Goal: Transaction & Acquisition: Purchase product/service

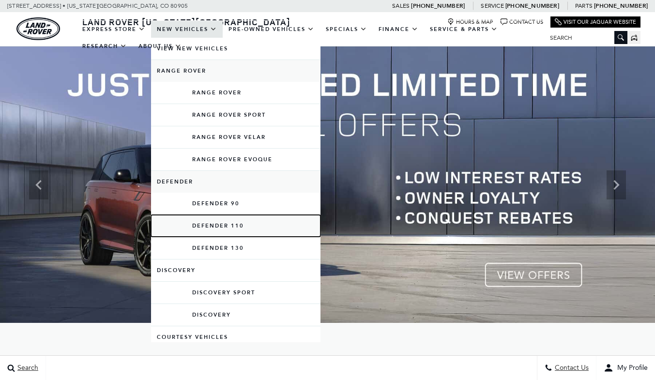
click at [206, 227] on link "Defender 110" at bounding box center [236, 226] width 170 height 22
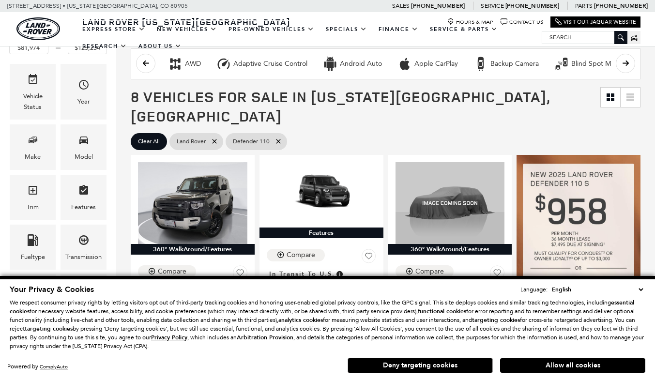
scroll to position [113, 0]
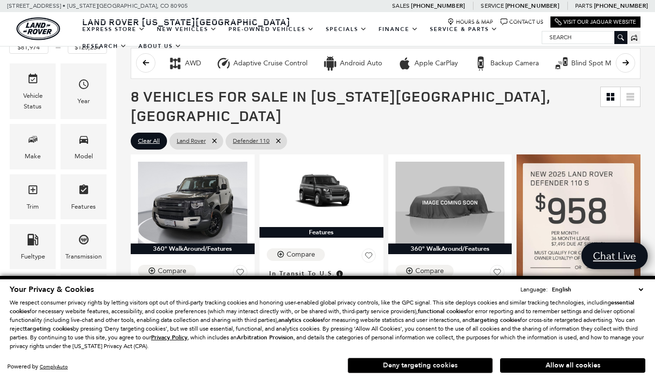
click at [392, 367] on button "Deny targeting cookies" at bounding box center [420, 365] width 145 height 15
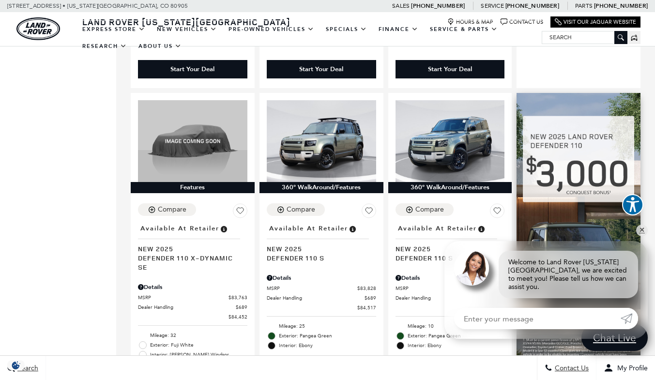
scroll to position [548, 0]
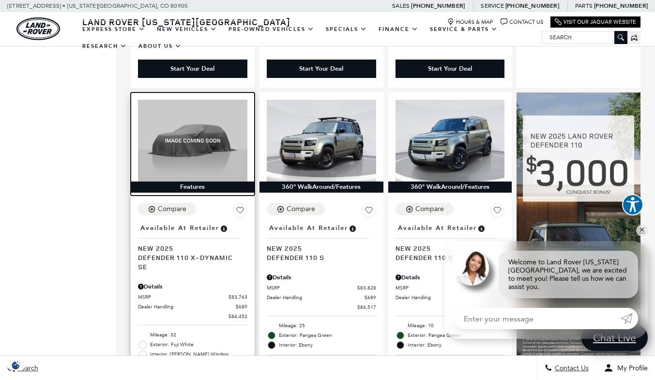
click at [199, 146] on img at bounding box center [192, 141] width 109 height 82
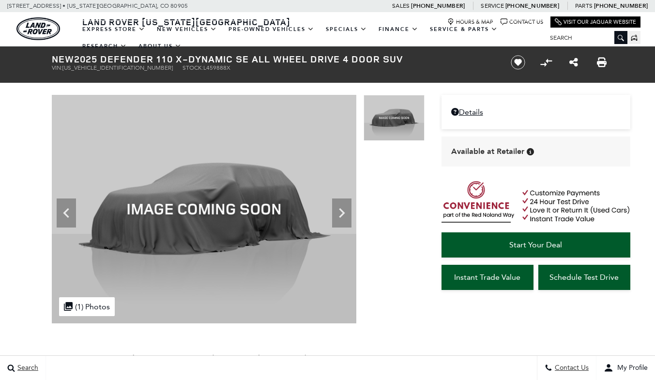
click at [341, 207] on icon at bounding box center [341, 212] width 19 height 19
